Goal: Task Accomplishment & Management: Complete application form

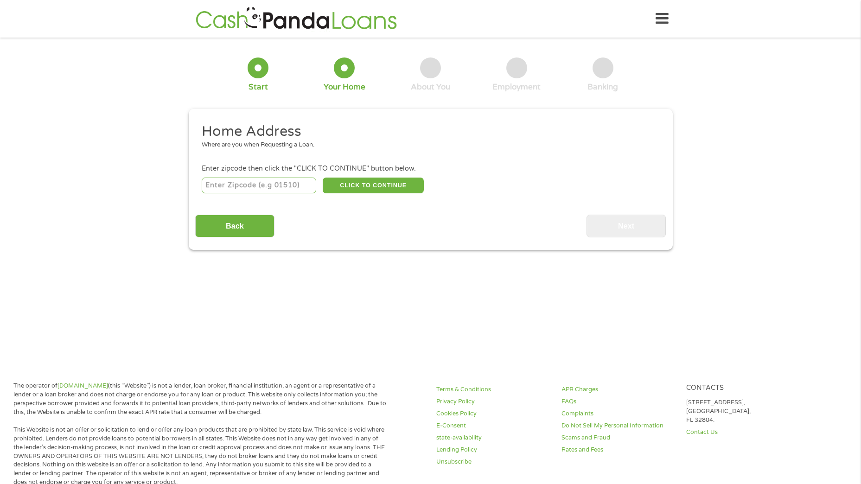
click at [281, 189] on input "number" at bounding box center [259, 186] width 115 height 16
type input "85283"
select select "[US_STATE]"
click at [370, 180] on button "CLICK TO CONTINUE" at bounding box center [373, 186] width 101 height 16
type input "85283"
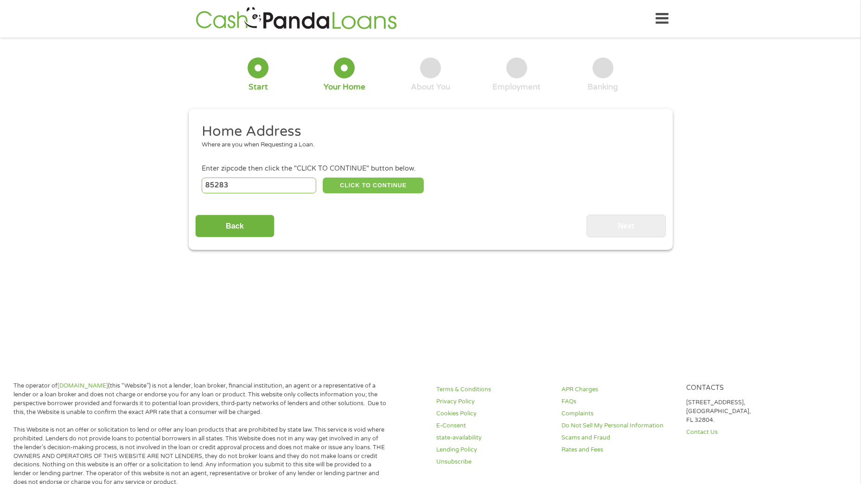
type input "Tempe"
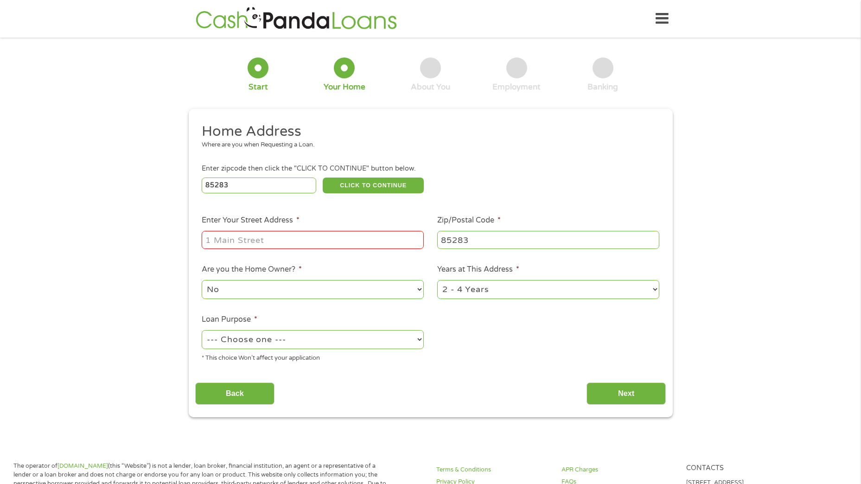
click at [335, 243] on input "Enter Your Street Address *" at bounding box center [313, 240] width 222 height 18
type input "[STREET_ADDRESS]"
click at [381, 347] on select "--- Choose one --- Pay Bills Debt Consolidation Home Improvement Major Purchase…" at bounding box center [313, 339] width 222 height 19
select select "paybills"
click at [202, 330] on select "--- Choose one --- Pay Bills Debt Consolidation Home Improvement Major Purchase…" at bounding box center [313, 339] width 222 height 19
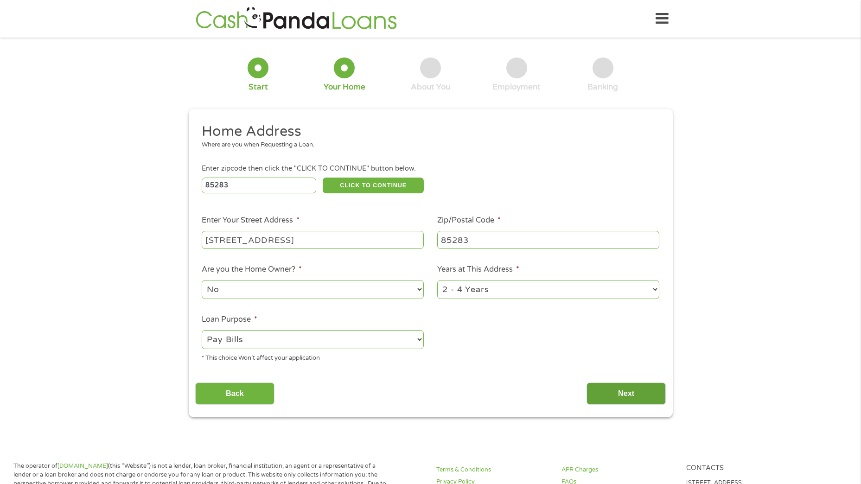
click at [618, 390] on input "Next" at bounding box center [626, 394] width 79 height 23
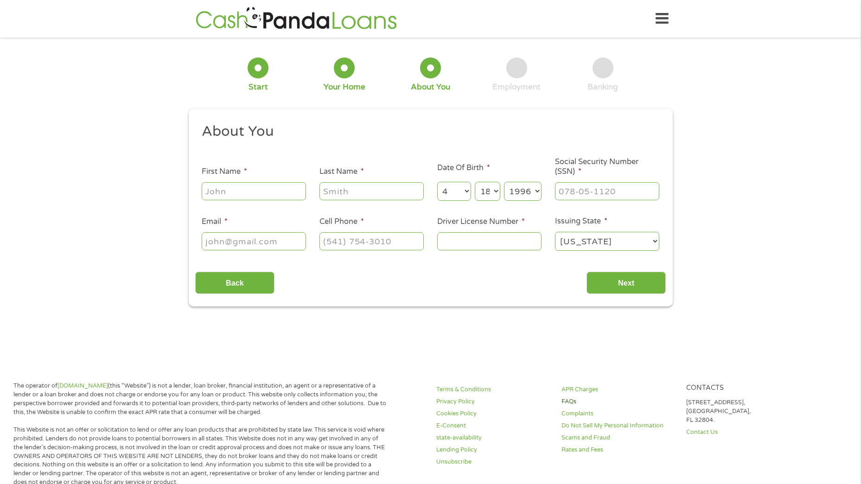
scroll to position [4, 4]
click at [268, 190] on input "First Name *" at bounding box center [254, 191] width 104 height 18
type input "[PERSON_NAME]"
type input "[EMAIL_ADDRESS][DOMAIN_NAME]"
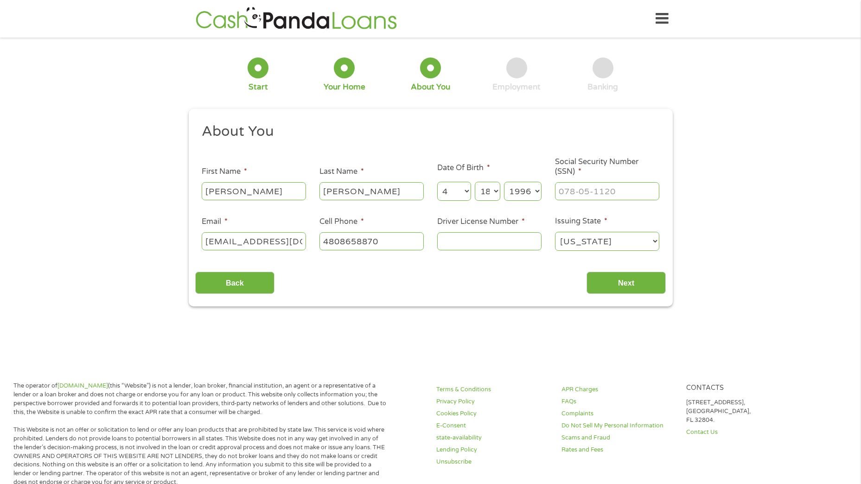
type input "[PHONE_NUMBER]"
click at [566, 191] on input "___-__-____" at bounding box center [607, 191] width 104 height 18
type input "486-37-3090"
click at [502, 240] on input "Driver License Number *" at bounding box center [489, 241] width 104 height 18
type input "D10851722"
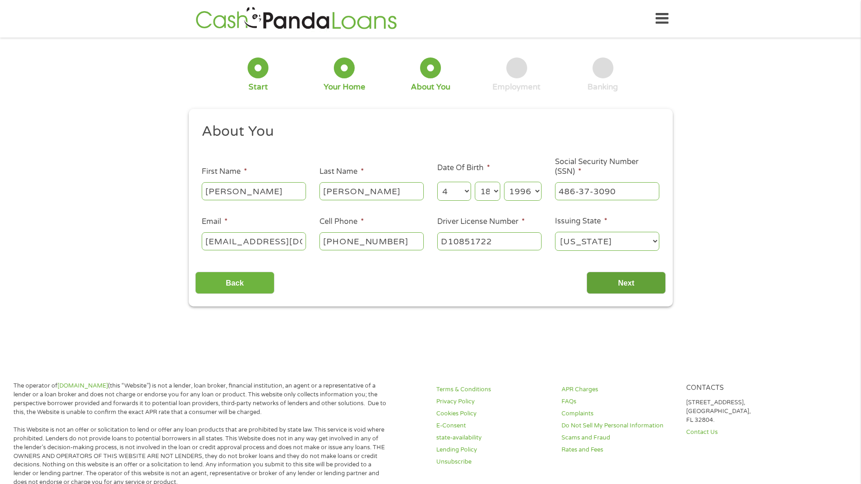
click at [639, 293] on input "Next" at bounding box center [626, 283] width 79 height 23
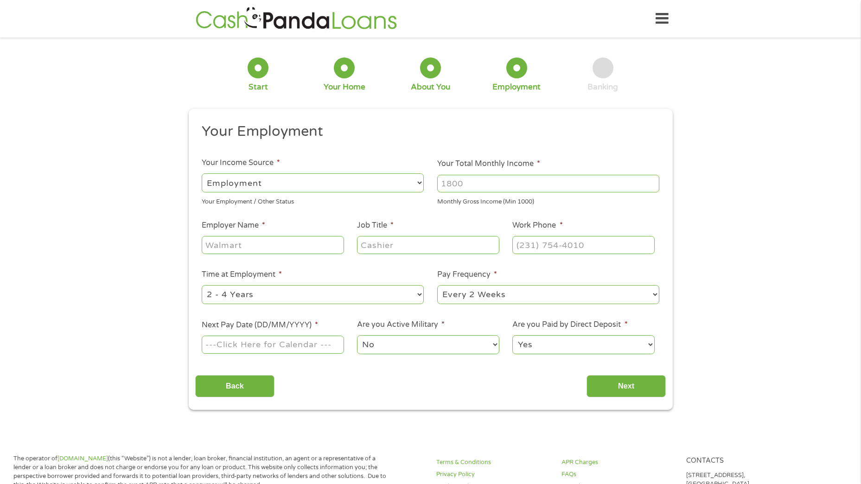
click at [485, 184] on input "Your Total Monthly Income *" at bounding box center [548, 184] width 222 height 18
type input "57330"
click at [295, 249] on input "Employer Name *" at bounding box center [273, 245] width 142 height 18
type input "Hilton"
type input "GM"
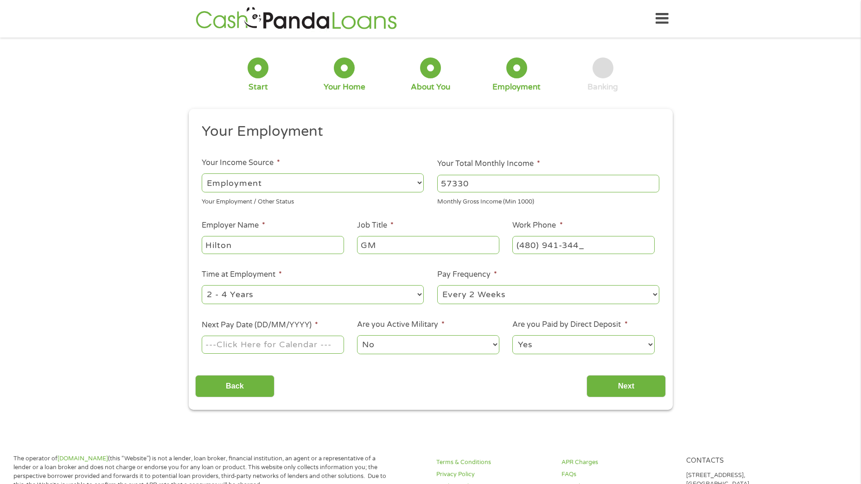
type input "[PHONE_NUMBER]"
click at [302, 294] on select "--- Choose one --- 1 Year or less 1 - 2 Years 2 - 4 Years Over 4 Years" at bounding box center [313, 294] width 222 height 19
select select "24months"
click at [202, 285] on select "--- Choose one --- 1 Year or less 1 - 2 Years 2 - 4 Years Over 4 Years" at bounding box center [313, 294] width 222 height 19
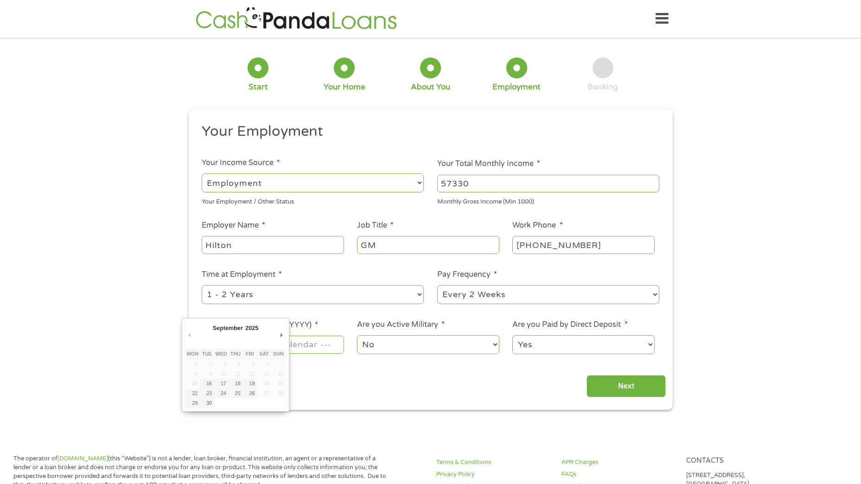
click at [308, 347] on input "Next Pay Date (DD/MM/YYYY) *" at bounding box center [273, 345] width 142 height 18
type input "[DATE]"
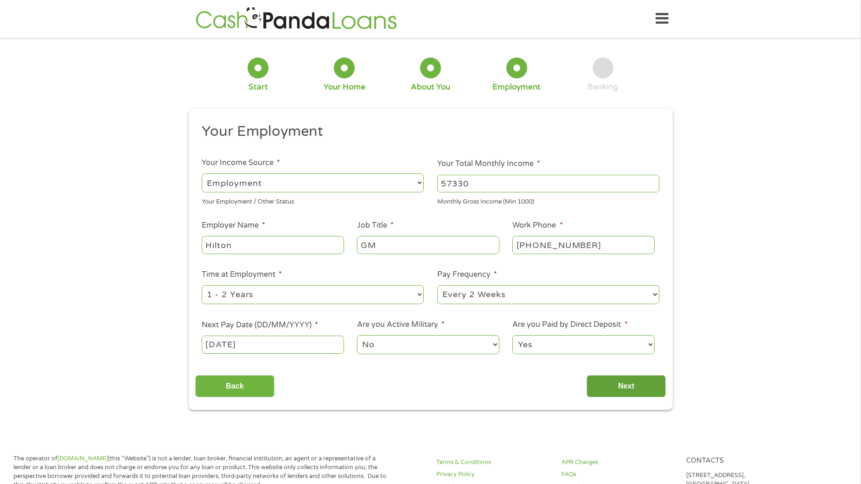
click at [617, 382] on input "Next" at bounding box center [626, 386] width 79 height 23
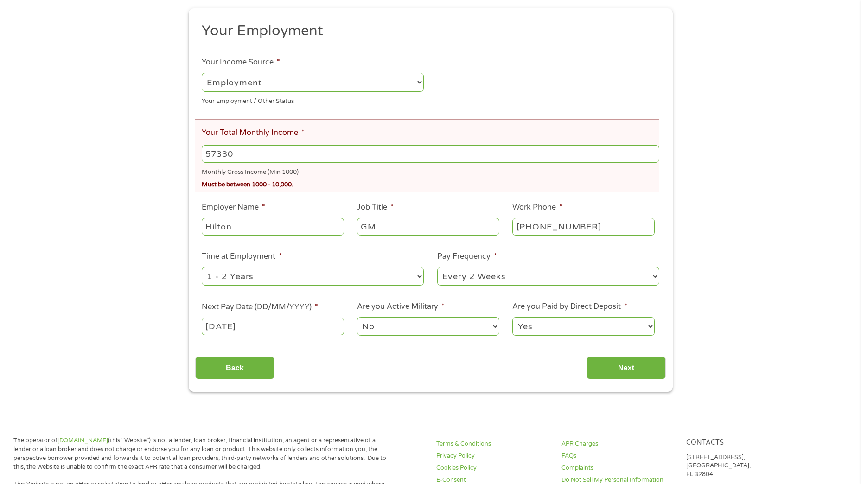
scroll to position [139, 0]
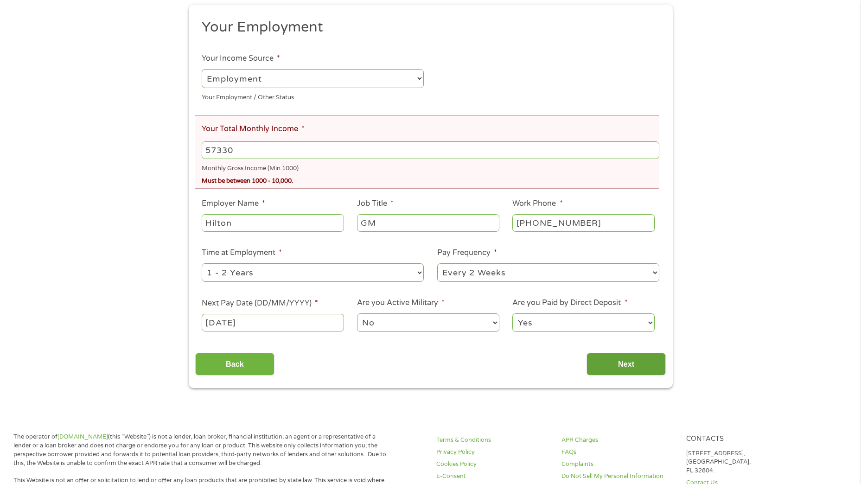
click at [623, 368] on input "Next" at bounding box center [626, 364] width 79 height 23
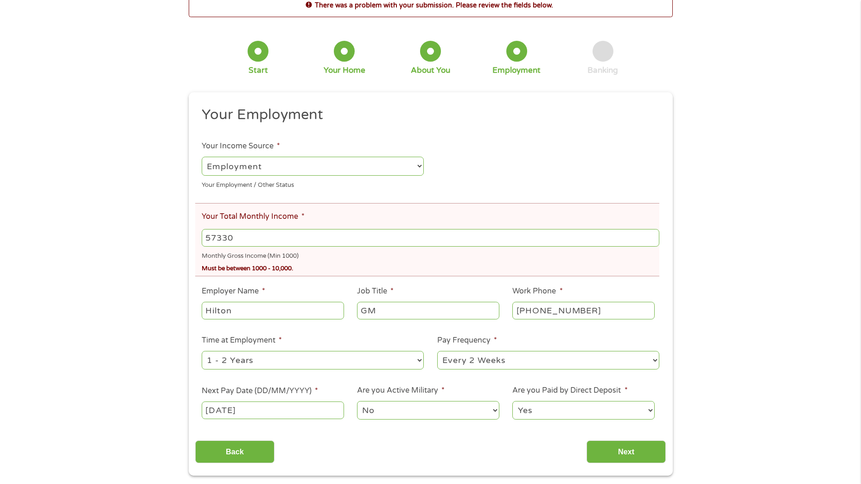
scroll to position [0, 0]
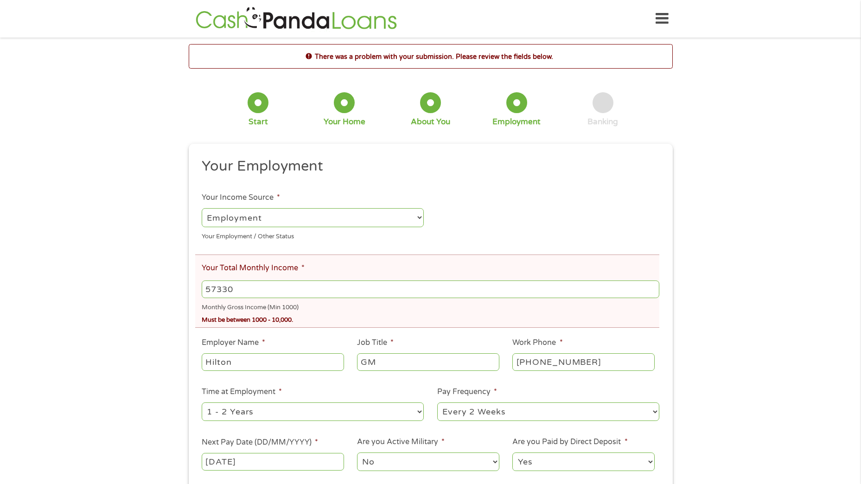
click at [257, 291] on input "57330" at bounding box center [430, 290] width 457 height 18
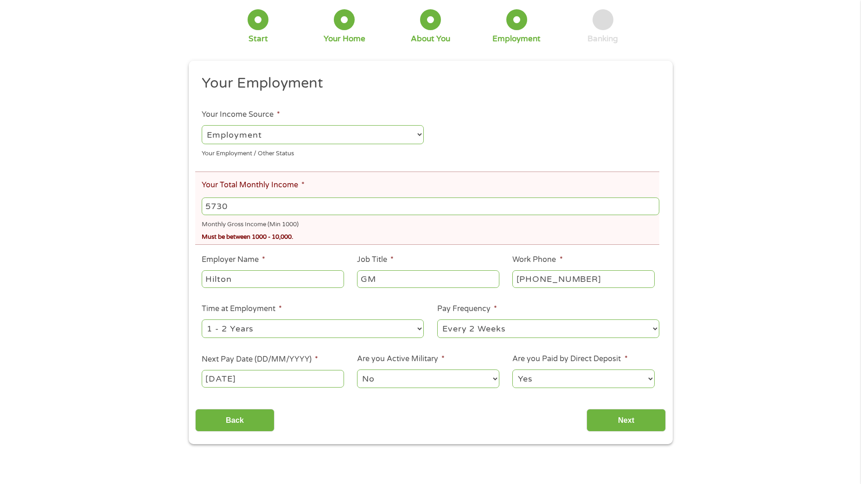
scroll to position [186, 0]
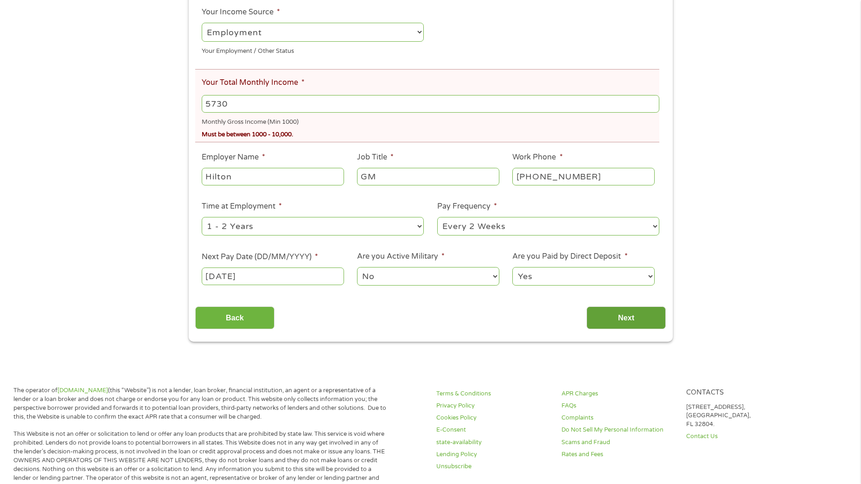
type input "5730"
click at [610, 315] on input "Next" at bounding box center [626, 318] width 79 height 23
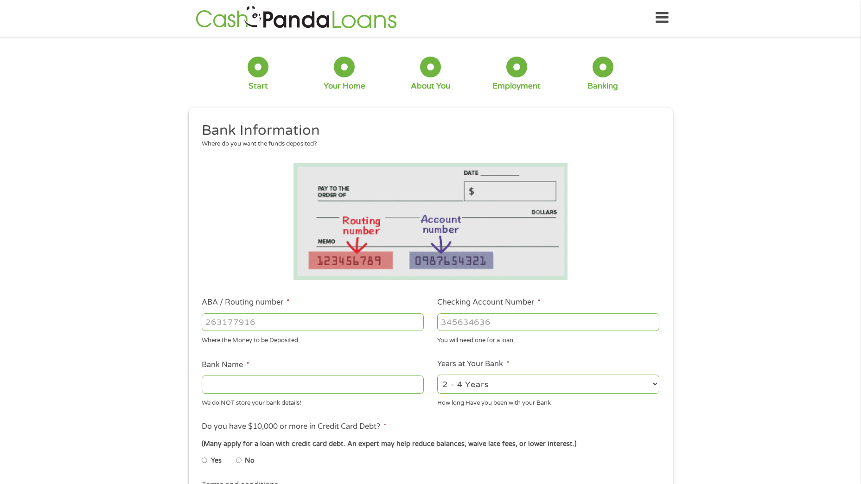
scroll to position [0, 0]
click at [334, 328] on input "ABA / Routing number *" at bounding box center [313, 324] width 222 height 18
type input "031176110"
type input "CAPITAL ONE NA"
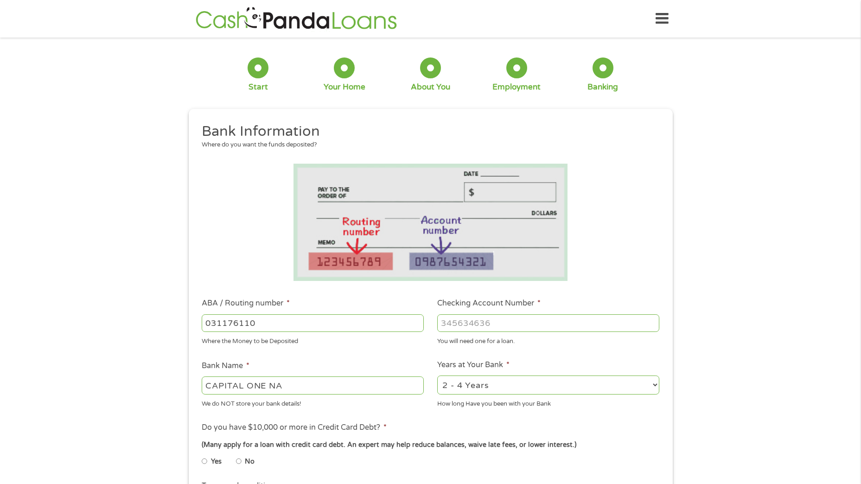
type input "031176110"
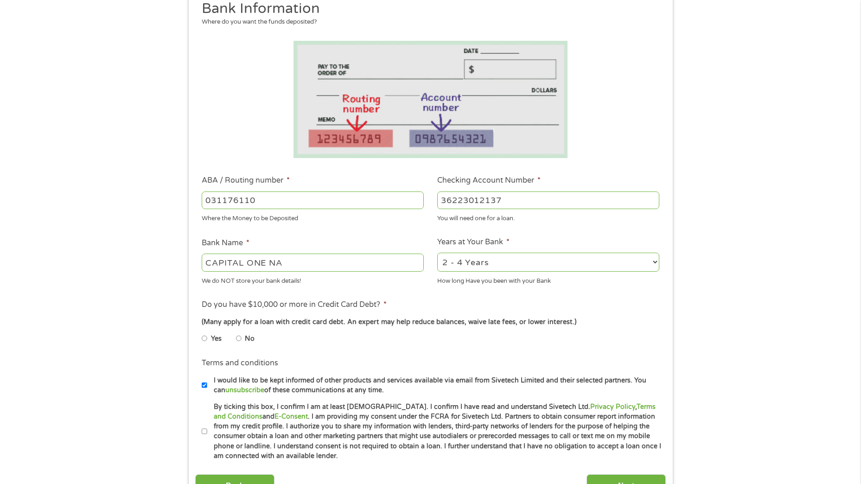
scroll to position [139, 0]
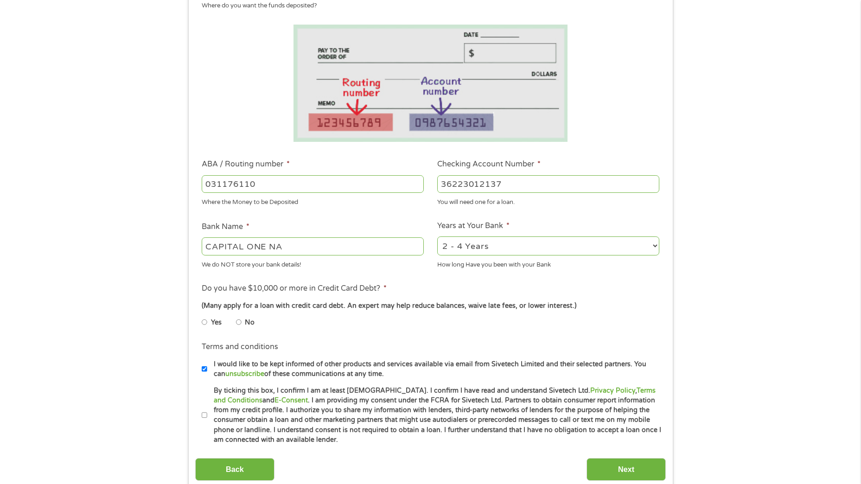
type input "36223012137"
click at [239, 324] on input "No" at bounding box center [239, 322] width 6 height 15
radio input "true"
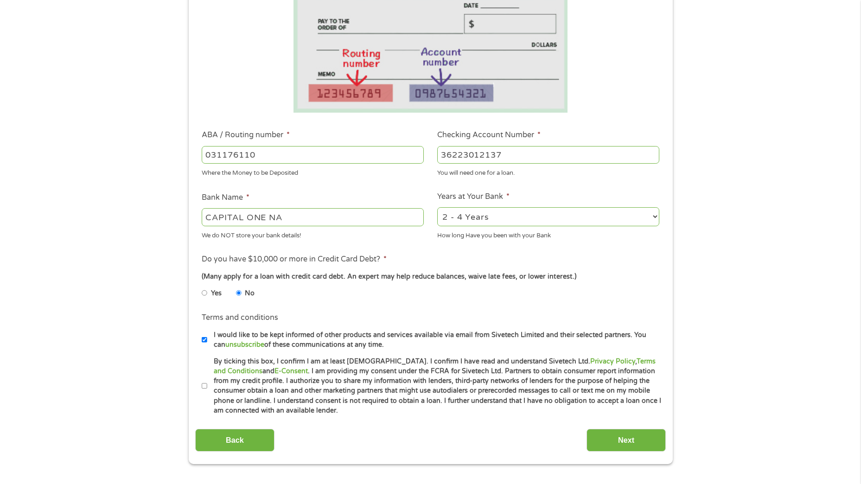
scroll to position [232, 0]
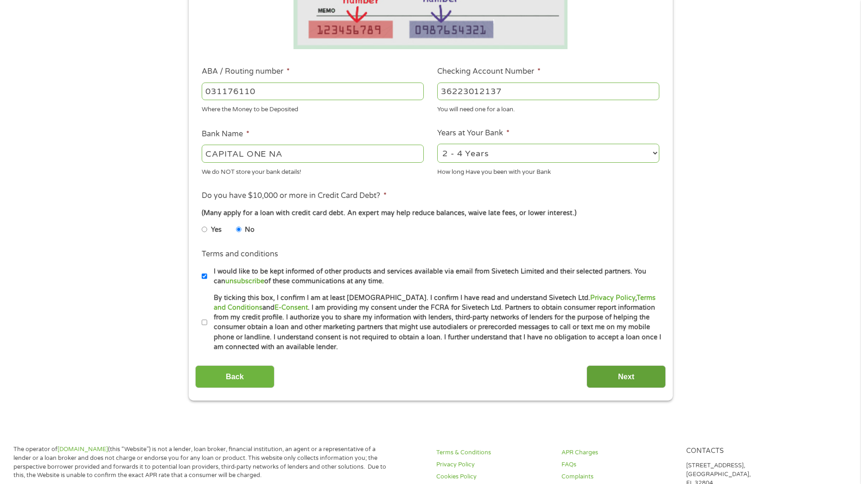
click at [612, 386] on input "Next" at bounding box center [626, 377] width 79 height 23
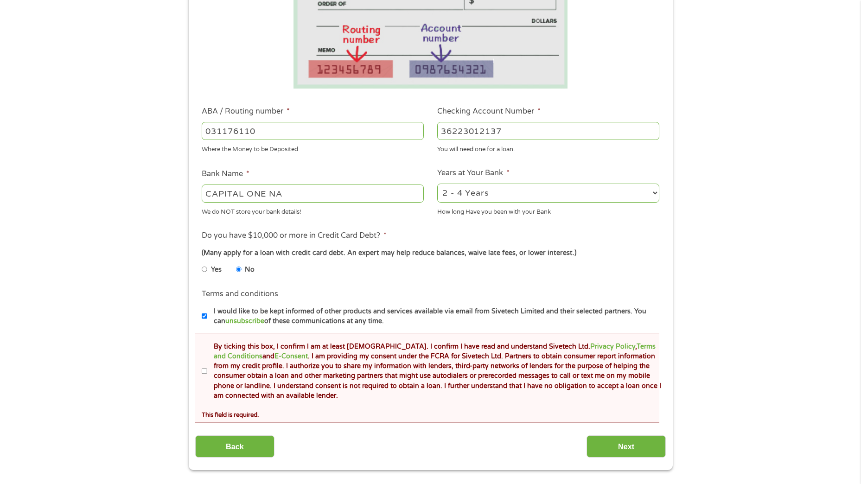
scroll to position [278, 0]
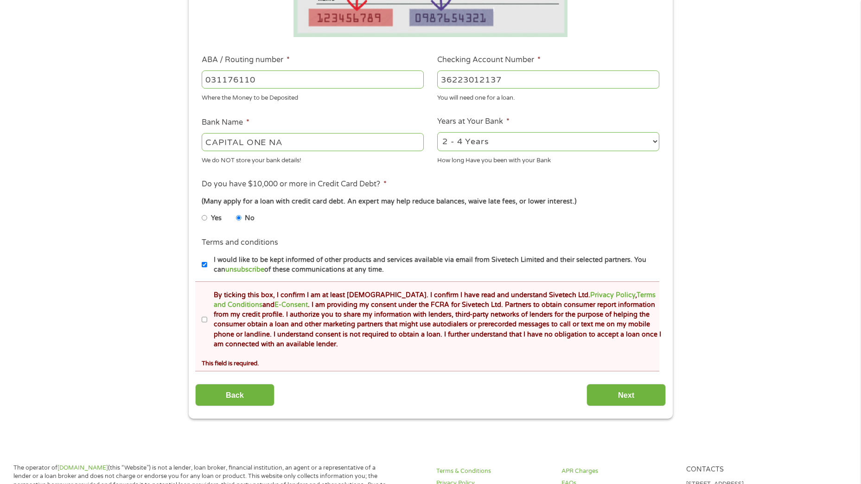
click at [205, 319] on input "By ticking this box, I confirm I am at least [DEMOGRAPHIC_DATA]. I confirm I ha…" at bounding box center [205, 320] width 6 height 15
checkbox input "true"
click at [615, 399] on input "Next" at bounding box center [626, 395] width 79 height 23
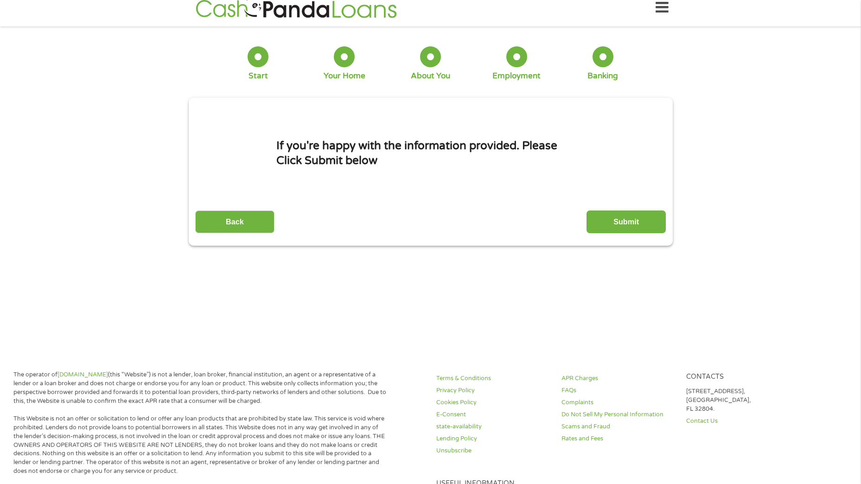
scroll to position [0, 0]
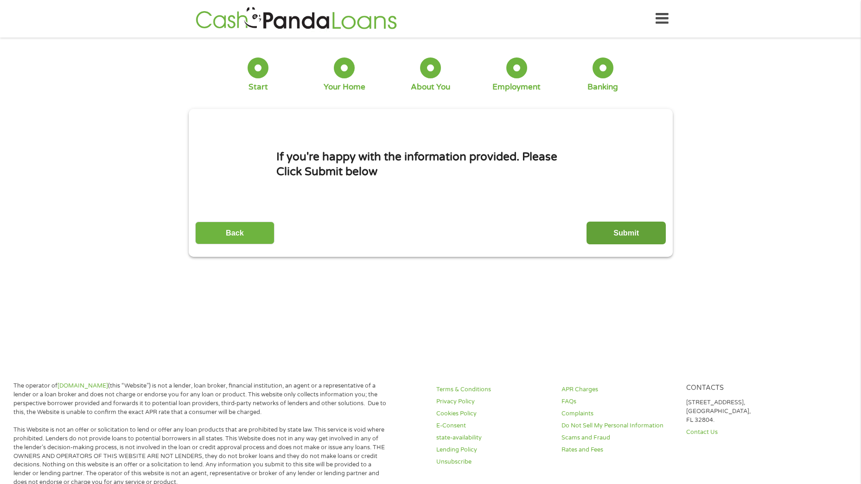
click at [631, 226] on input "Submit" at bounding box center [626, 233] width 79 height 23
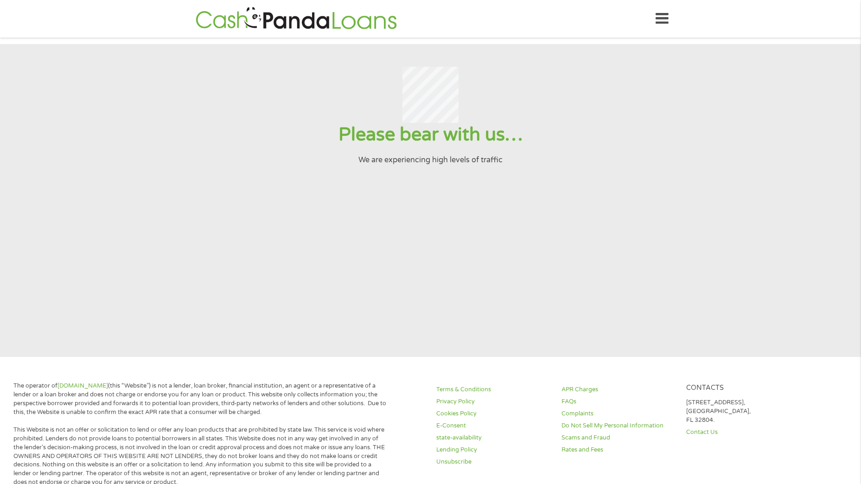
drag, startPoint x: 731, startPoint y: 30, endPoint x: 667, endPoint y: 150, distance: 136.4
click at [667, 147] on h1 "Please bear with us…" at bounding box center [430, 135] width 839 height 24
